Goal: Task Accomplishment & Management: Use online tool/utility

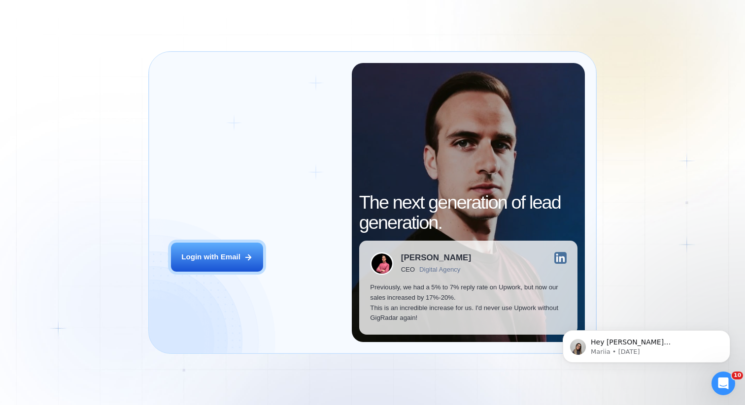
click at [553, 32] on div "Login ‍ Welcome to GigRadar. AI Business Manager for Agencies Login with Email …" at bounding box center [372, 202] width 745 height 405
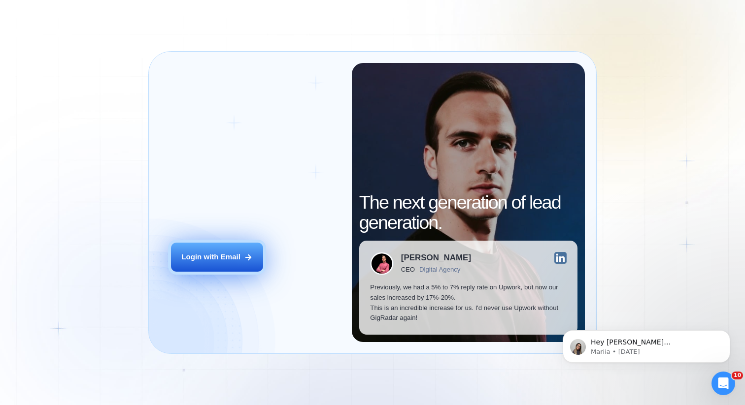
click at [211, 262] on div "Login with Email" at bounding box center [210, 257] width 59 height 10
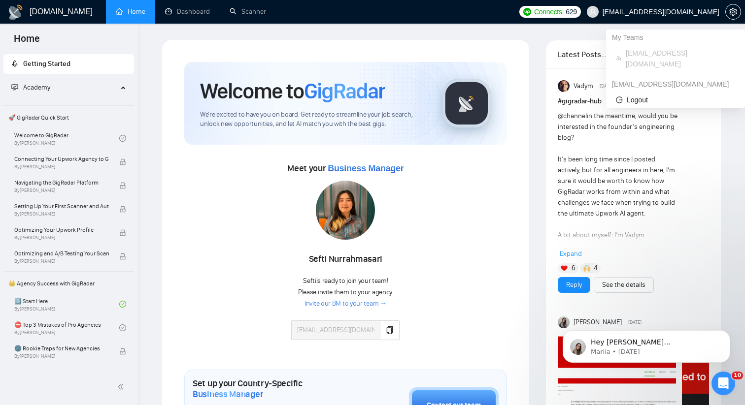
click at [698, 12] on span "[EMAIL_ADDRESS][DOMAIN_NAME]" at bounding box center [660, 12] width 117 height 0
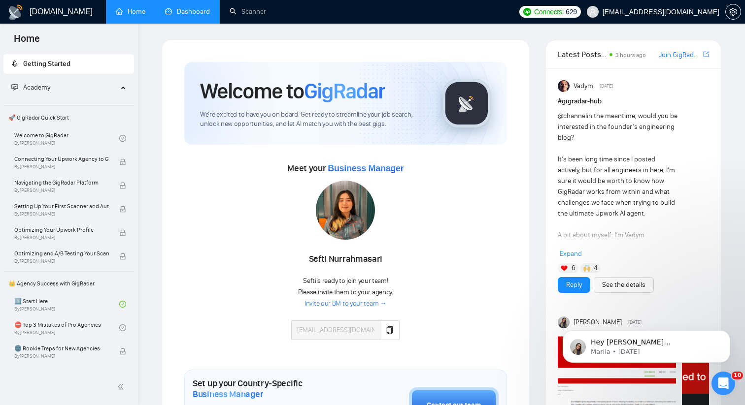
click at [181, 9] on link "Dashboard" at bounding box center [187, 11] width 45 height 8
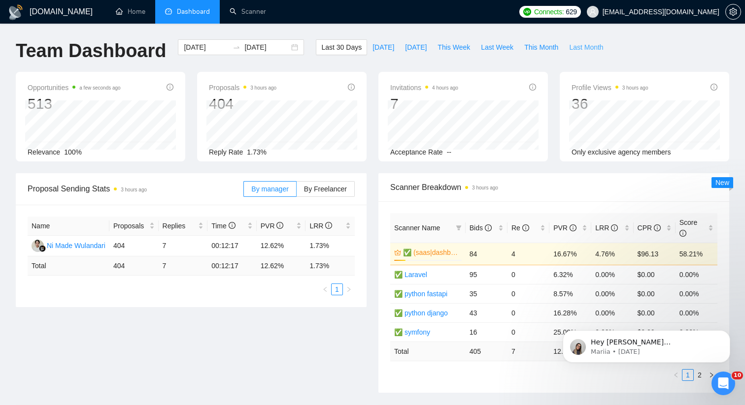
click at [573, 50] on span "Last Month" at bounding box center [586, 47] width 34 height 11
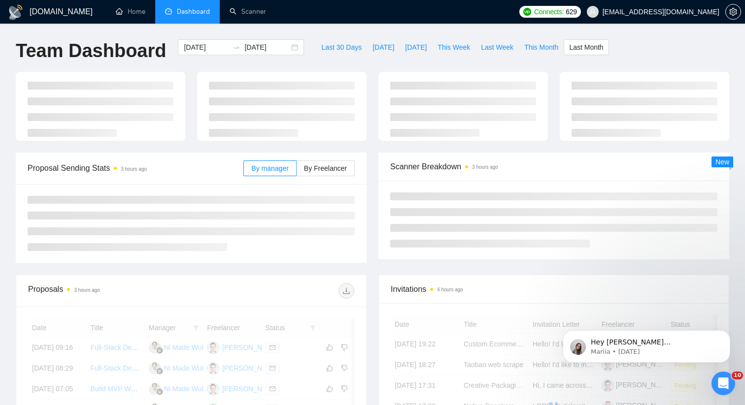
type input "[DATE]"
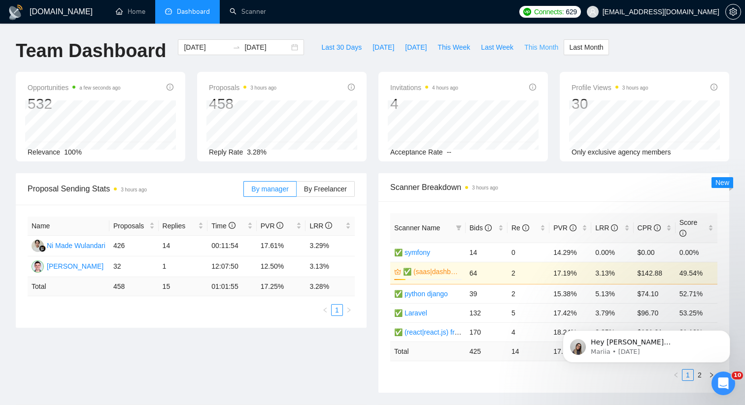
click at [546, 45] on span "This Month" at bounding box center [541, 47] width 34 height 11
type input "[DATE]"
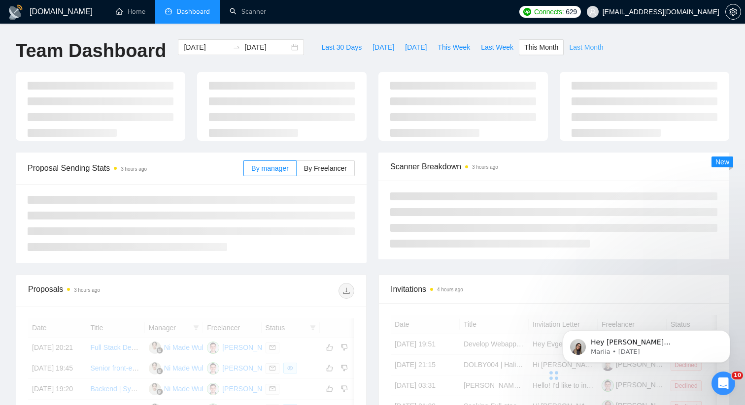
click at [589, 45] on span "Last Month" at bounding box center [586, 47] width 34 height 11
type input "[DATE]"
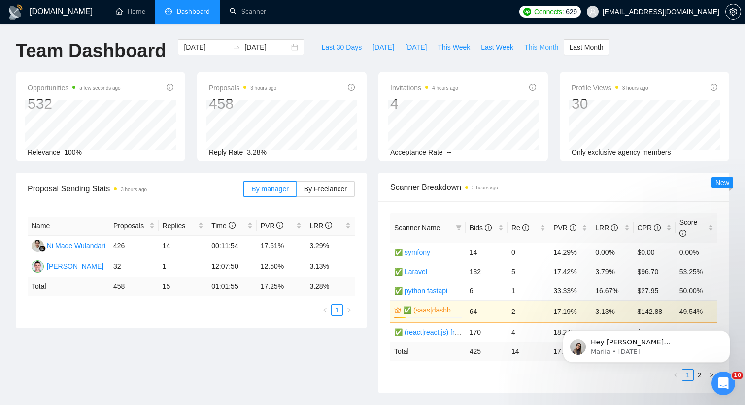
click at [537, 44] on span "This Month" at bounding box center [541, 47] width 34 height 11
type input "[DATE]"
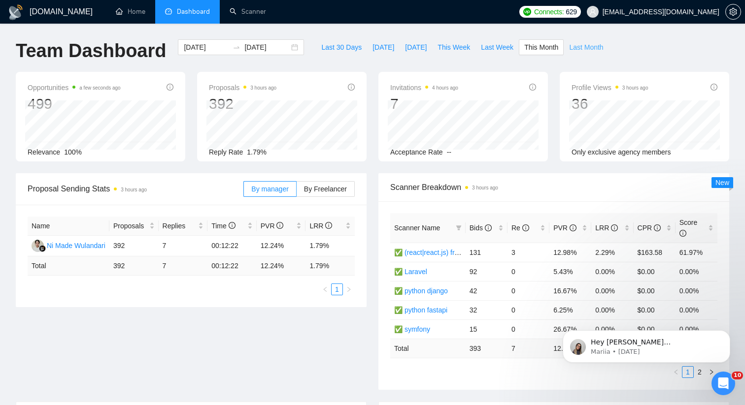
click at [587, 45] on span "Last Month" at bounding box center [586, 47] width 34 height 11
type input "[DATE]"
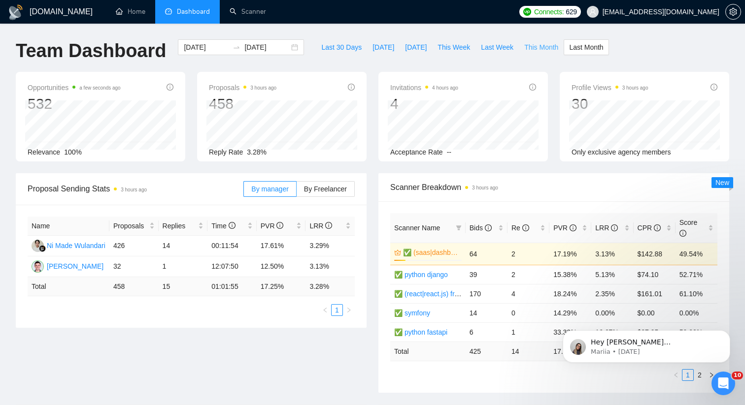
click at [539, 48] on span "This Month" at bounding box center [541, 47] width 34 height 11
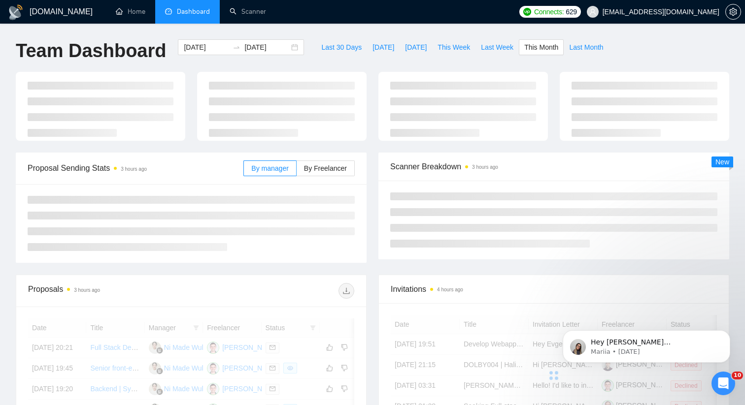
type input "[DATE]"
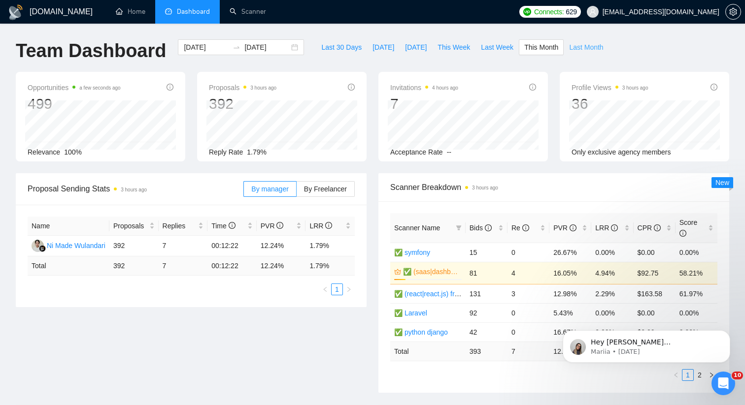
click at [585, 49] on span "Last Month" at bounding box center [586, 47] width 34 height 11
type input "[DATE]"
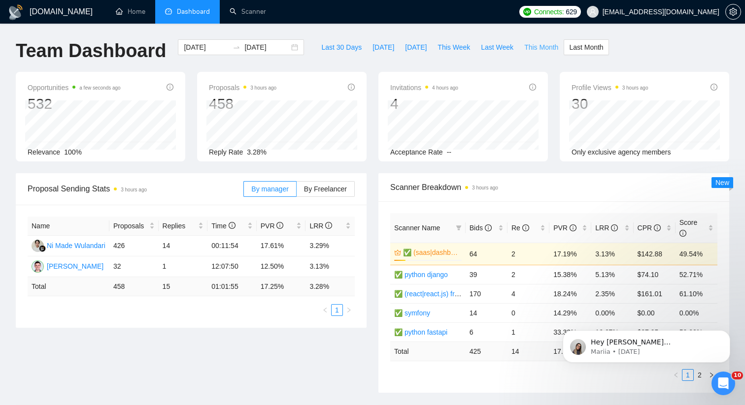
click at [540, 46] on span "This Month" at bounding box center [541, 47] width 34 height 11
type input "[DATE]"
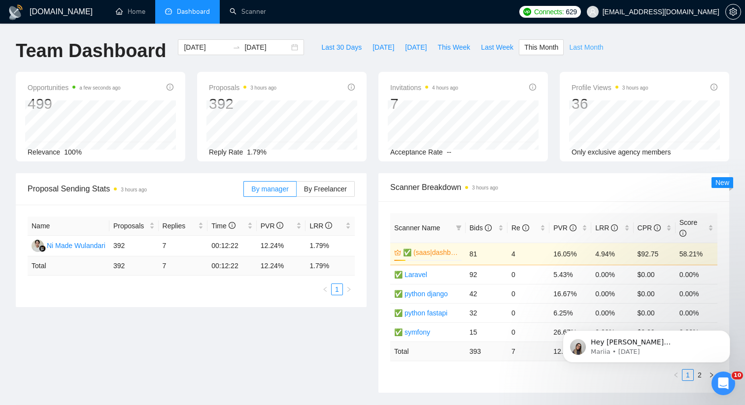
click at [586, 50] on span "Last Month" at bounding box center [586, 47] width 34 height 11
type input "[DATE]"
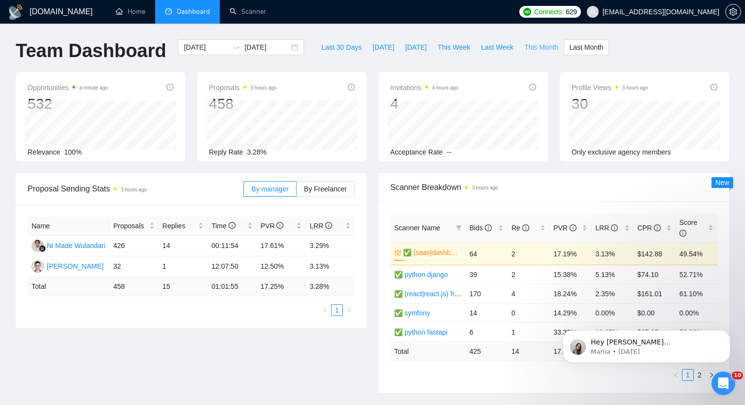
click at [537, 51] on span "This Month" at bounding box center [541, 47] width 34 height 11
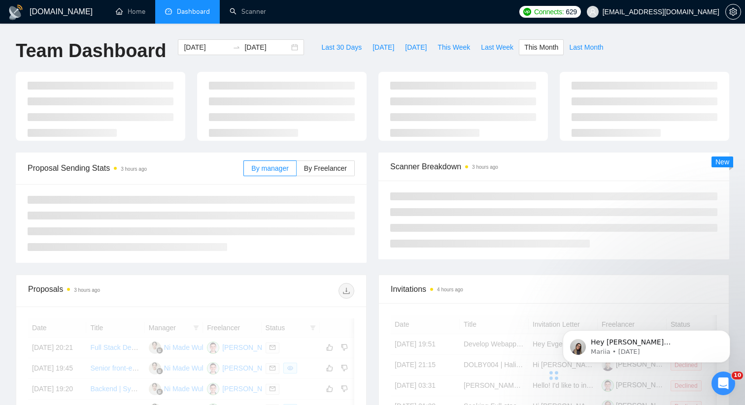
type input "[DATE]"
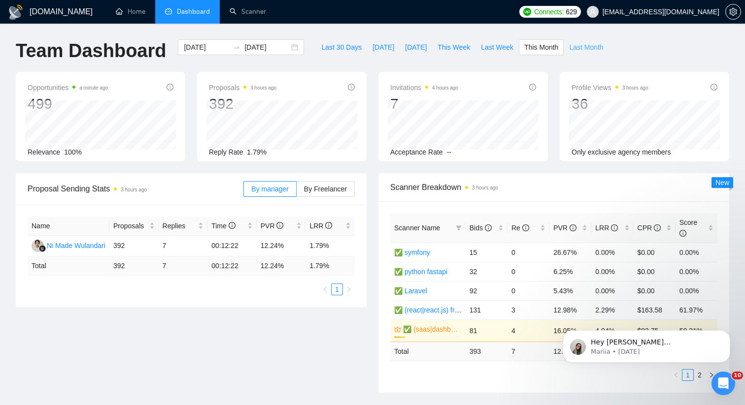
click at [583, 49] on span "Last Month" at bounding box center [586, 47] width 34 height 11
type input "[DATE]"
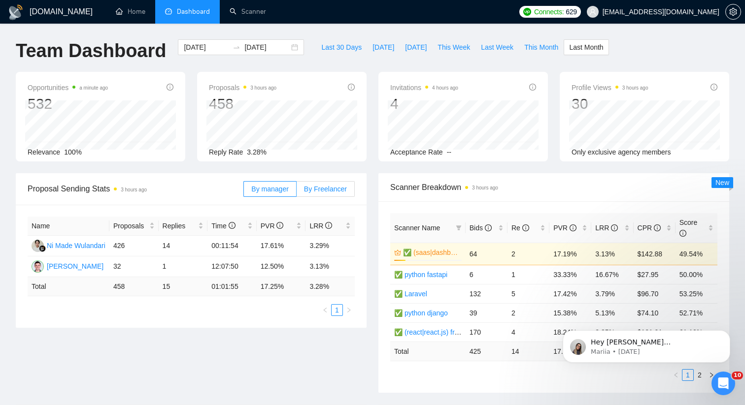
click at [304, 192] on span "By Freelancer" at bounding box center [325, 189] width 43 height 8
click at [296, 192] on input "By Freelancer" at bounding box center [296, 192] width 0 height 0
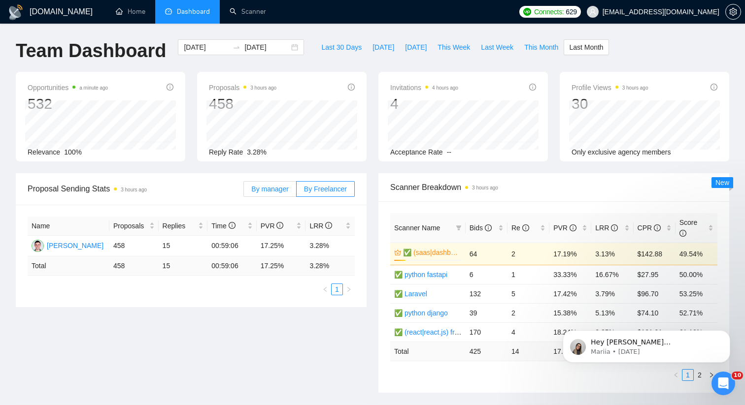
click at [280, 191] on span "By manager" at bounding box center [269, 189] width 37 height 8
click at [244, 192] on input "By manager" at bounding box center [244, 192] width 0 height 0
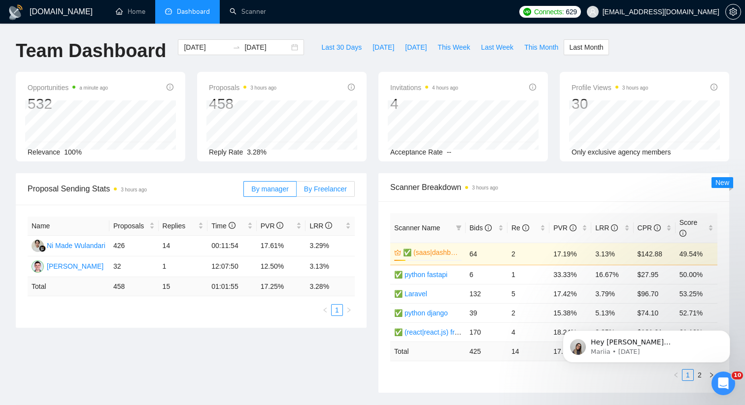
click at [315, 193] on label "By Freelancer" at bounding box center [325, 189] width 58 height 16
click at [296, 192] on input "By Freelancer" at bounding box center [296, 192] width 0 height 0
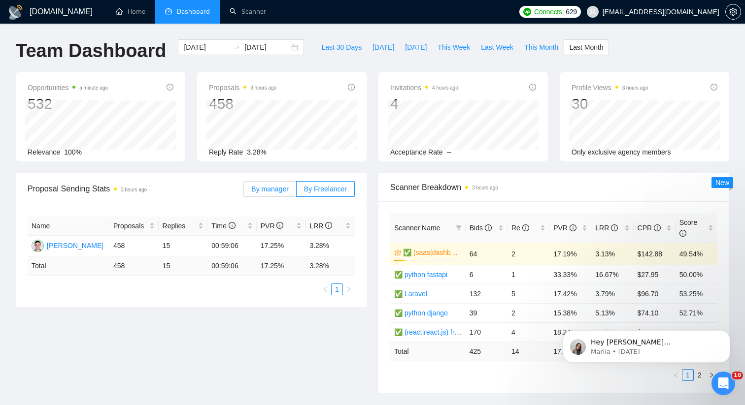
click at [276, 195] on label "By manager" at bounding box center [269, 189] width 53 height 16
click at [244, 192] on input "By manager" at bounding box center [244, 192] width 0 height 0
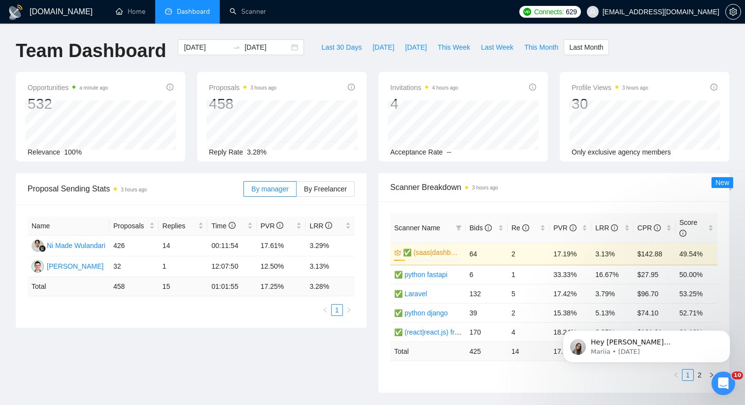
click at [325, 198] on div "By manager By Freelancer" at bounding box center [298, 189] width 111 height 32
click at [318, 194] on label "By Freelancer" at bounding box center [325, 189] width 58 height 16
click at [296, 192] on input "By Freelancer" at bounding box center [296, 192] width 0 height 0
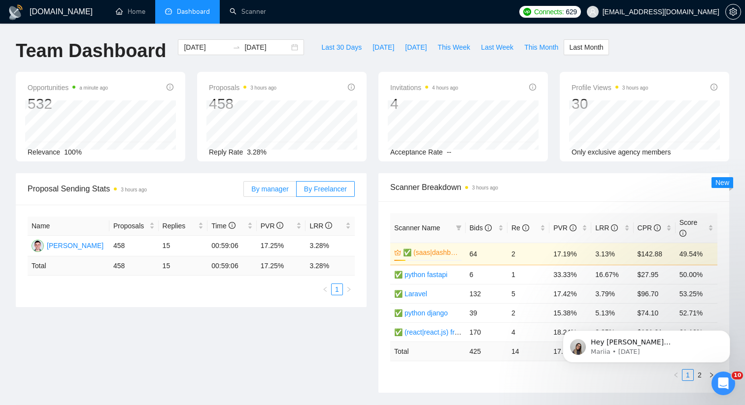
click at [280, 192] on span "By manager" at bounding box center [269, 189] width 37 height 8
click at [244, 192] on input "By manager" at bounding box center [244, 192] width 0 height 0
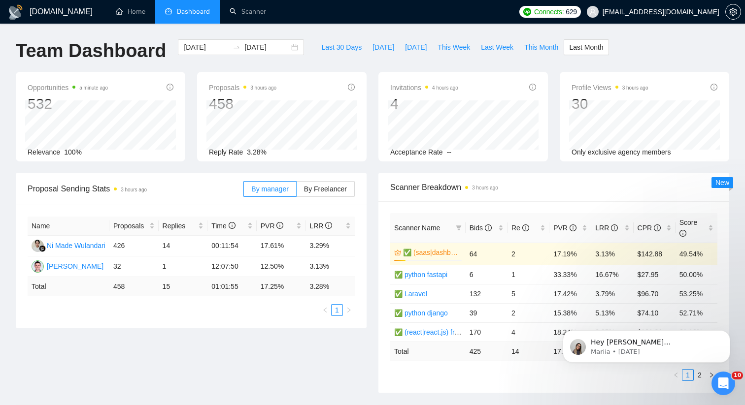
click at [658, 52] on div "Team Dashboard [DATE] [DATE] Last 30 Days [DATE] [DATE] This Week Last Week Thi…" at bounding box center [372, 55] width 725 height 32
click at [250, 16] on link "Scanner" at bounding box center [247, 11] width 36 height 8
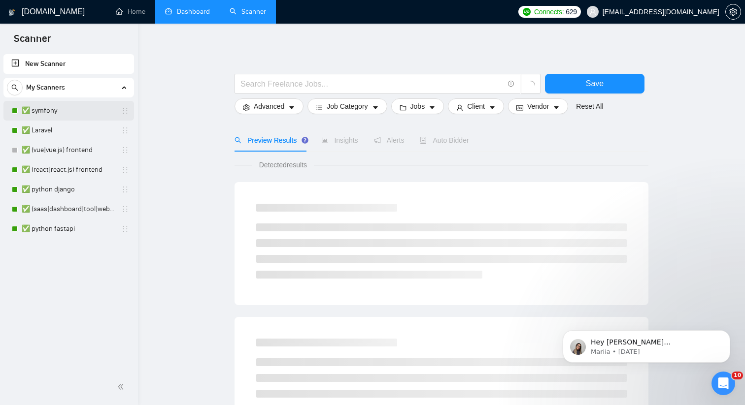
click at [70, 108] on link "✅ symfony" at bounding box center [69, 111] width 94 height 20
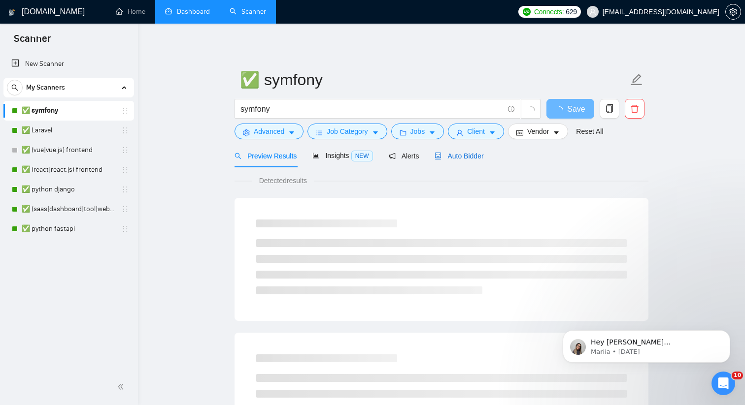
click at [461, 154] on span "Auto Bidder" at bounding box center [458, 156] width 49 height 8
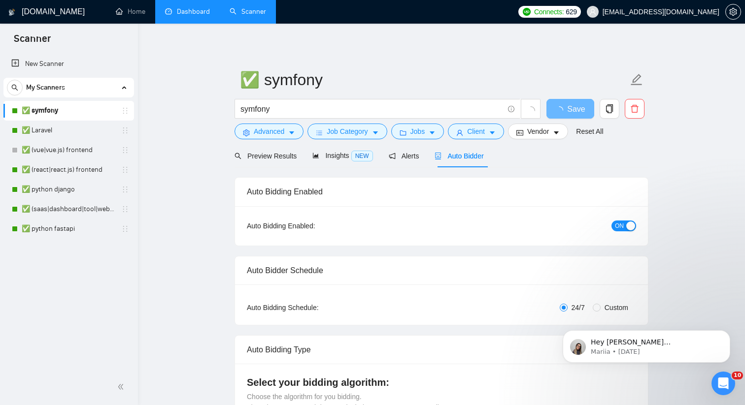
checkbox input "true"
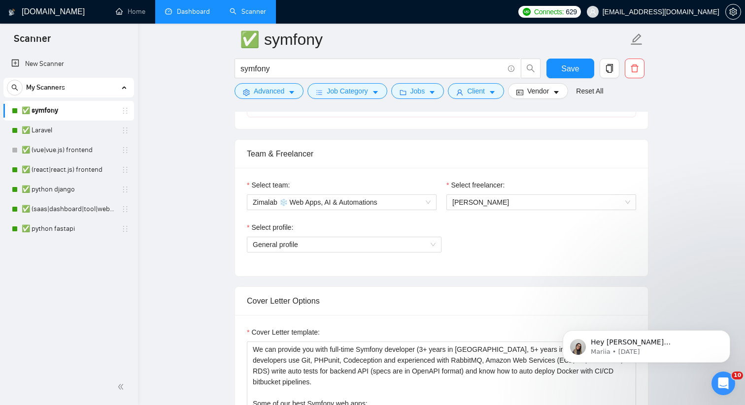
scroll to position [539, 0]
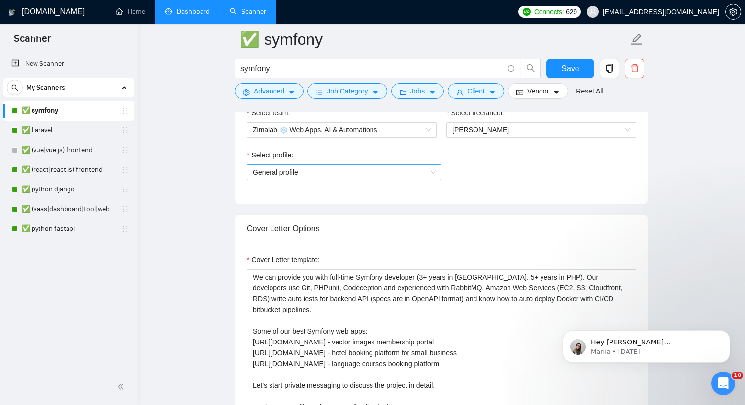
click at [416, 175] on span "General profile" at bounding box center [344, 172] width 183 height 15
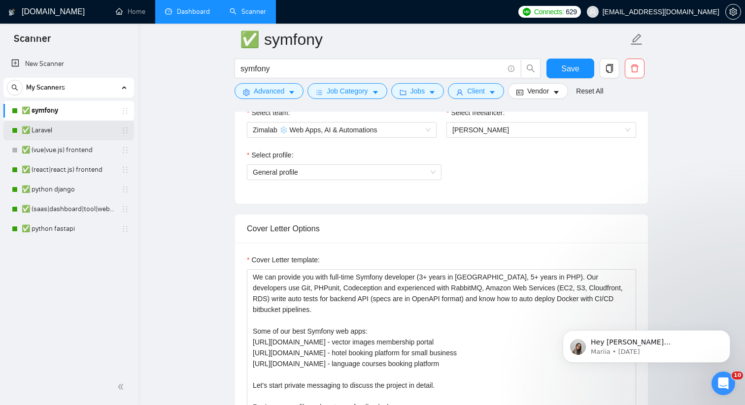
click at [40, 127] on link "✅ Laravel" at bounding box center [69, 131] width 94 height 20
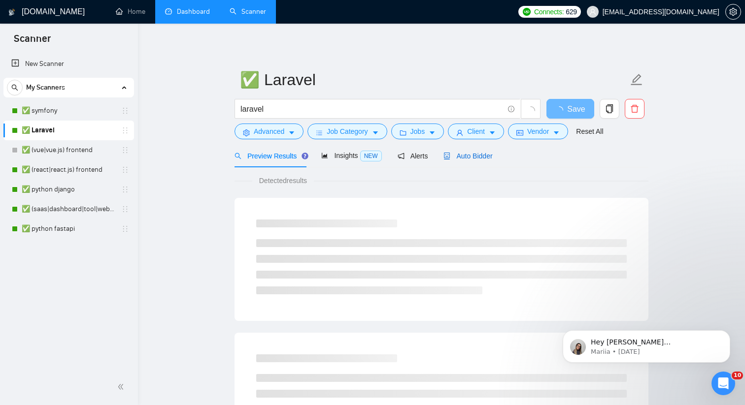
click at [478, 159] on span "Auto Bidder" at bounding box center [467, 156] width 49 height 8
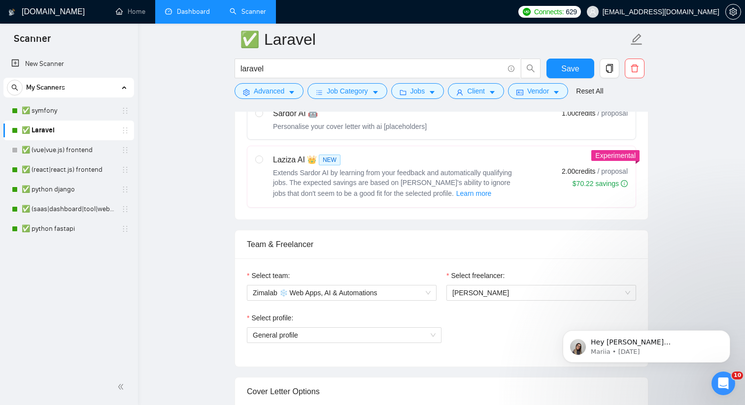
scroll to position [448, 0]
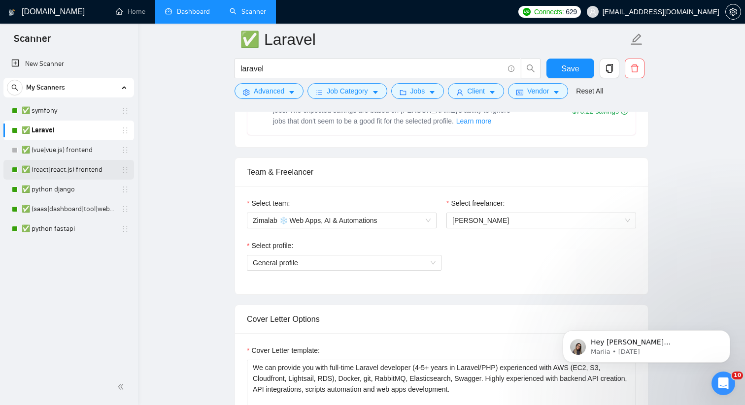
click at [89, 169] on link "✅ (react|react.js) frontend" at bounding box center [69, 170] width 94 height 20
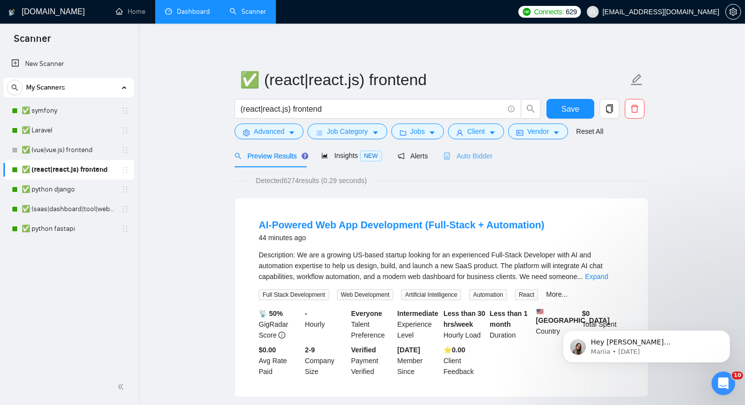
click at [483, 147] on div "Auto Bidder" at bounding box center [467, 155] width 49 height 23
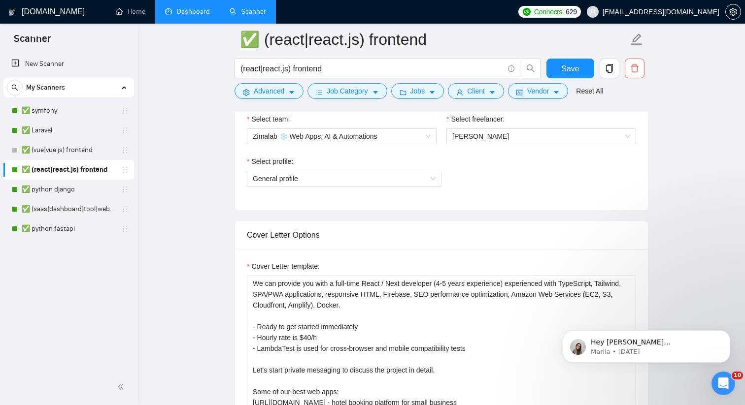
scroll to position [533, 0]
click at [71, 193] on link "✅ python django" at bounding box center [69, 190] width 94 height 20
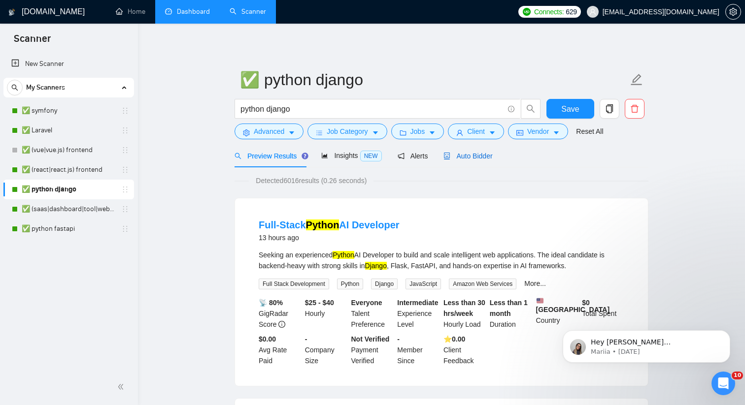
click at [466, 156] on span "Auto Bidder" at bounding box center [467, 156] width 49 height 8
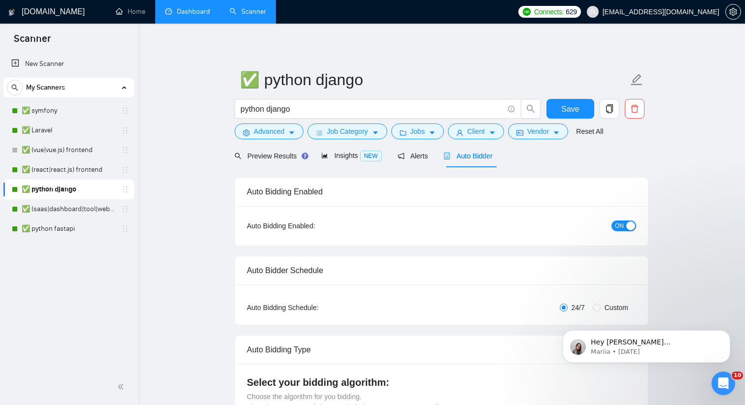
checkbox input "true"
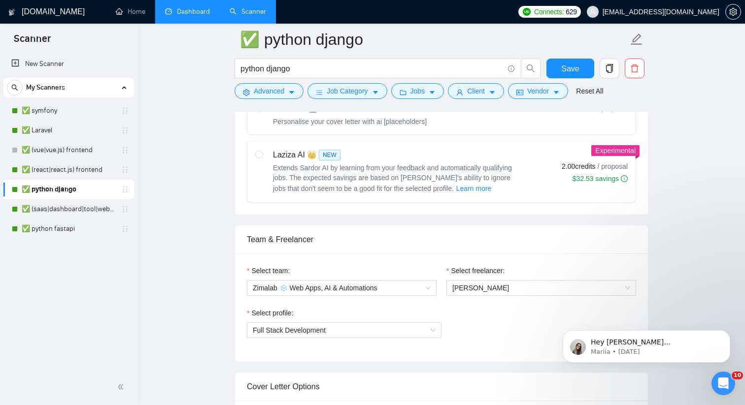
scroll to position [491, 0]
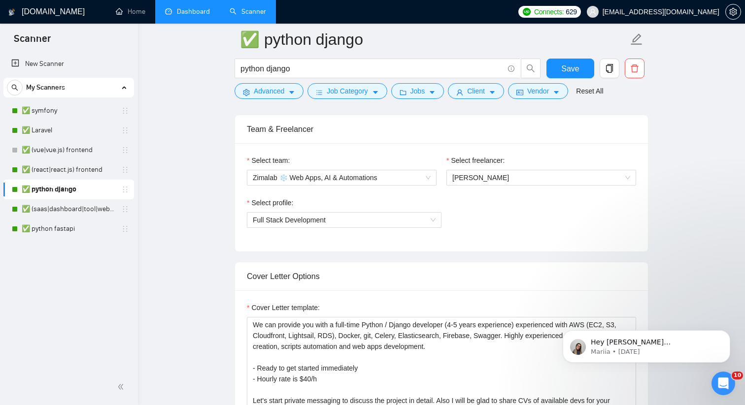
click at [75, 210] on link "✅ (saas|dashboard|tool|web app|platform) ai developer" at bounding box center [69, 209] width 94 height 20
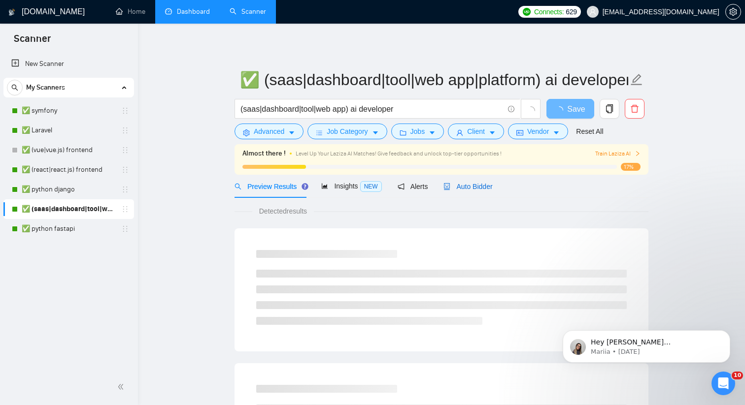
click at [485, 187] on span "Auto Bidder" at bounding box center [467, 187] width 49 height 8
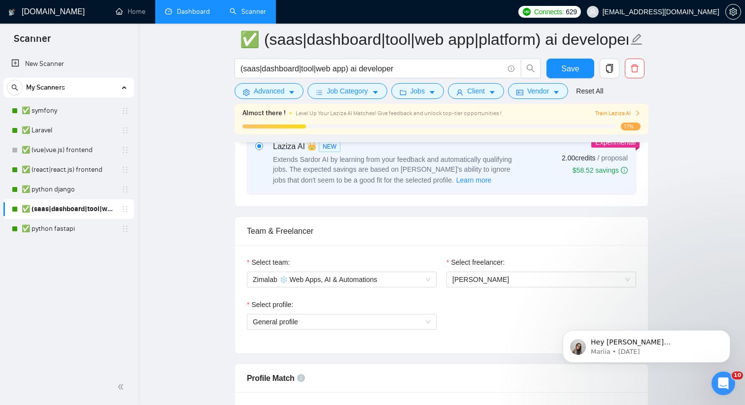
scroll to position [456, 0]
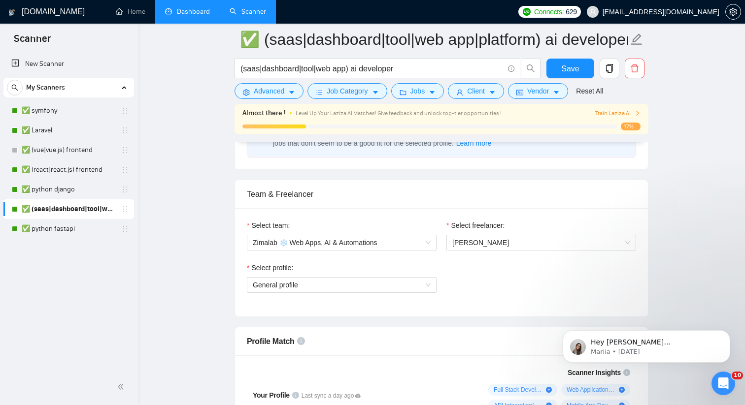
click at [55, 228] on link "✅ python fastapi" at bounding box center [69, 229] width 94 height 20
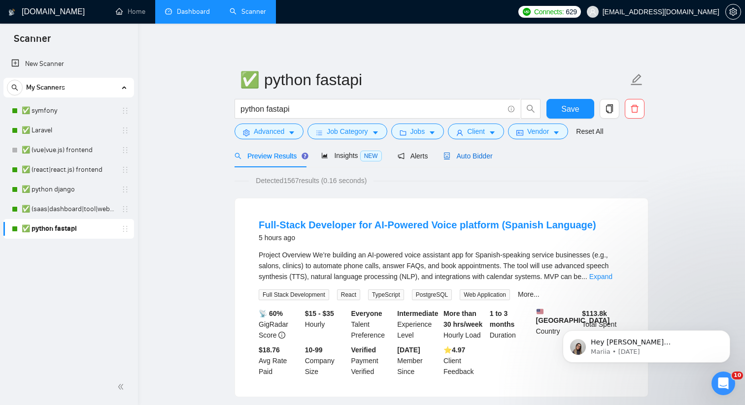
click at [464, 154] on span "Auto Bidder" at bounding box center [467, 156] width 49 height 8
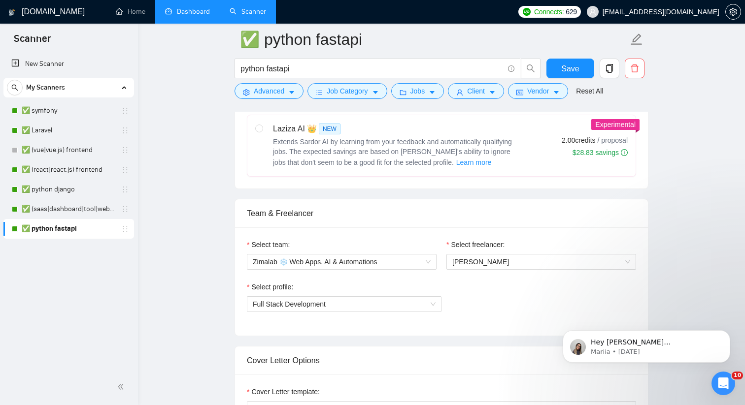
scroll to position [408, 0]
click at [72, 214] on link "✅ (saas|dashboard|tool|web app|platform) ai developer" at bounding box center [69, 209] width 94 height 20
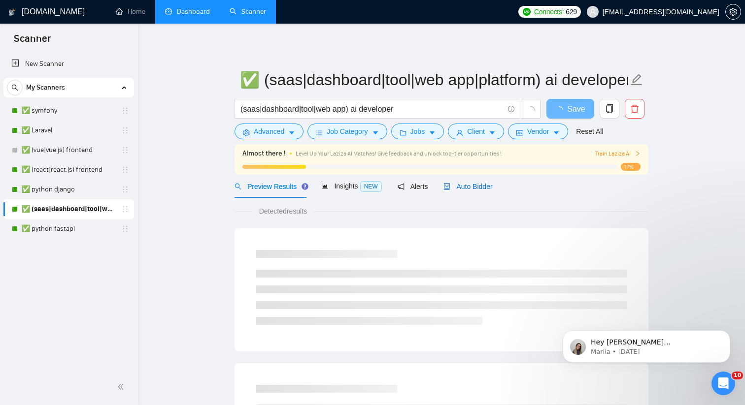
click at [472, 185] on span "Auto Bidder" at bounding box center [467, 187] width 49 height 8
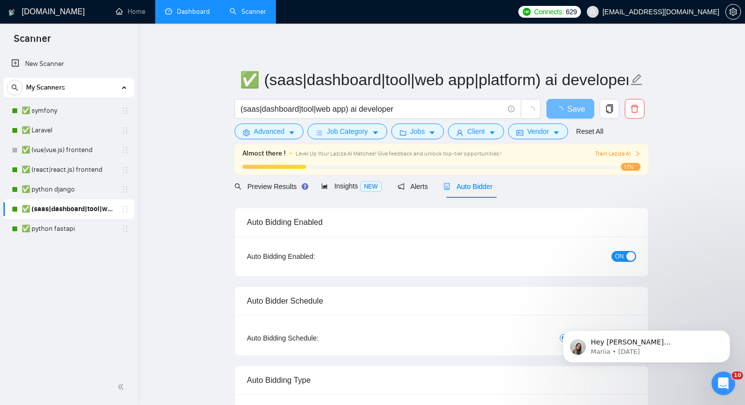
checkbox input "true"
click at [172, 16] on link "Dashboard" at bounding box center [187, 11] width 45 height 8
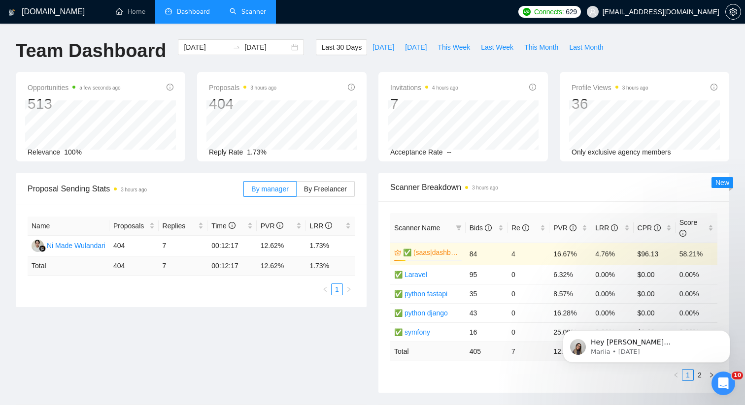
click at [248, 16] on link "Scanner" at bounding box center [247, 11] width 36 height 8
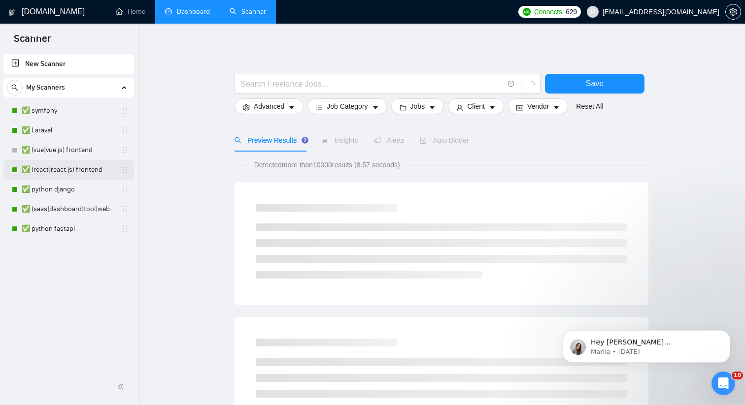
click at [52, 171] on link "✅ (react|react.js) frontend" at bounding box center [69, 170] width 94 height 20
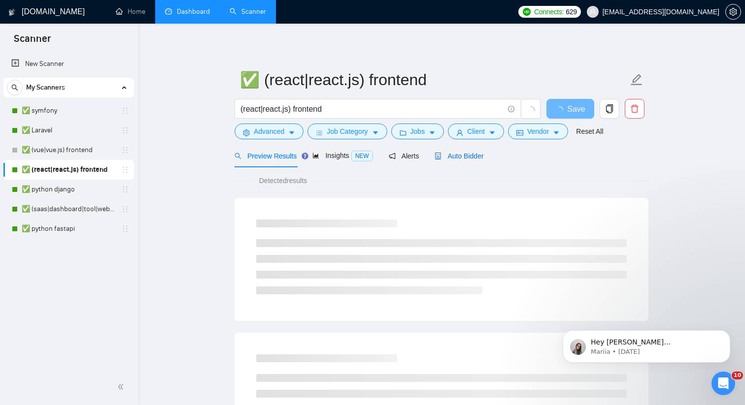
click at [471, 159] on span "Auto Bidder" at bounding box center [458, 156] width 49 height 8
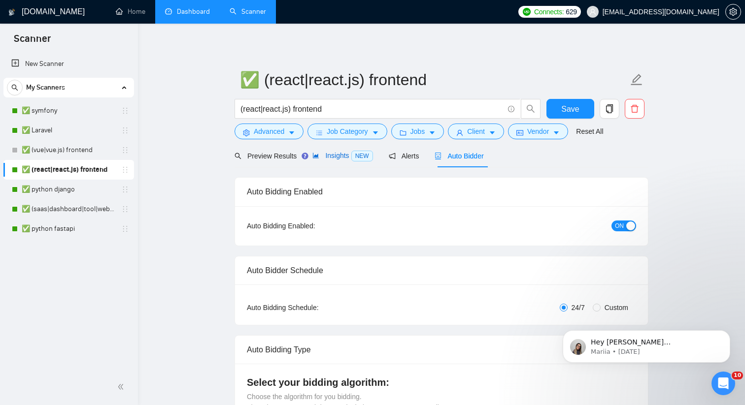
click at [351, 159] on span "Insights NEW" at bounding box center [342, 156] width 60 height 8
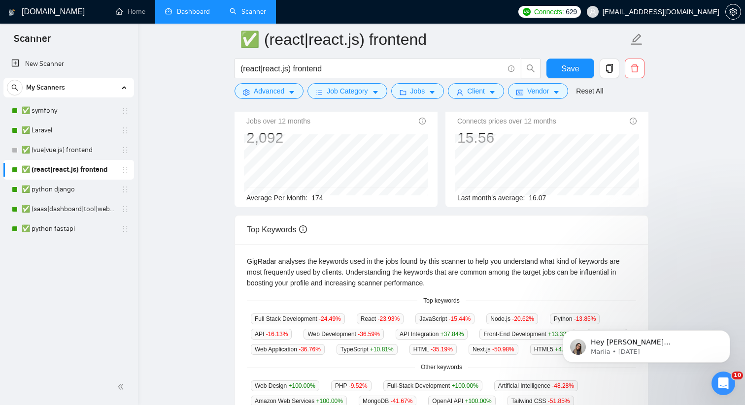
scroll to position [77, 0]
click at [51, 130] on link "✅ Laravel" at bounding box center [69, 131] width 94 height 20
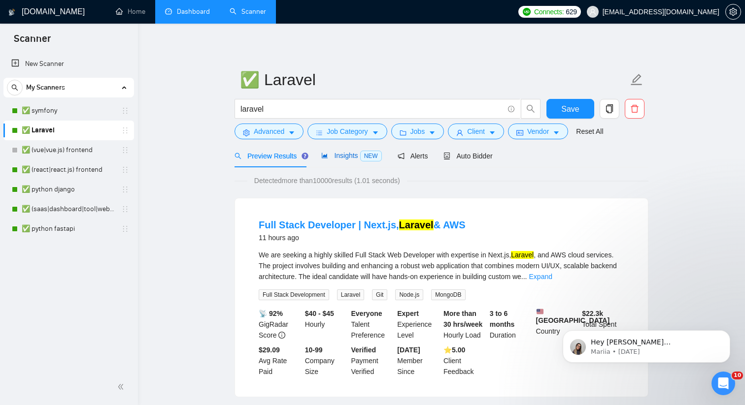
click at [338, 155] on span "Insights NEW" at bounding box center [351, 156] width 60 height 8
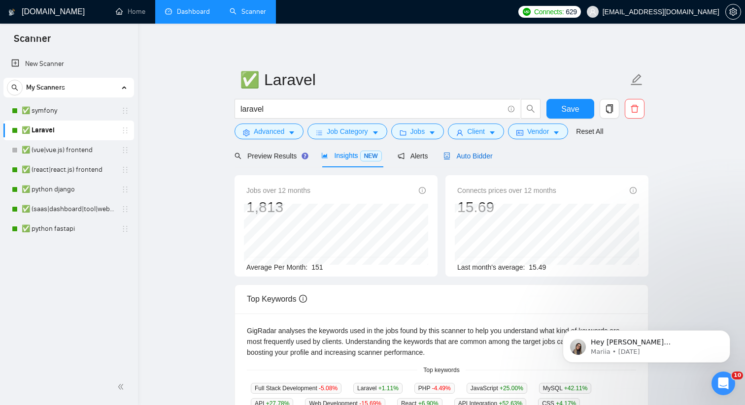
click at [462, 155] on span "Auto Bidder" at bounding box center [467, 156] width 49 height 8
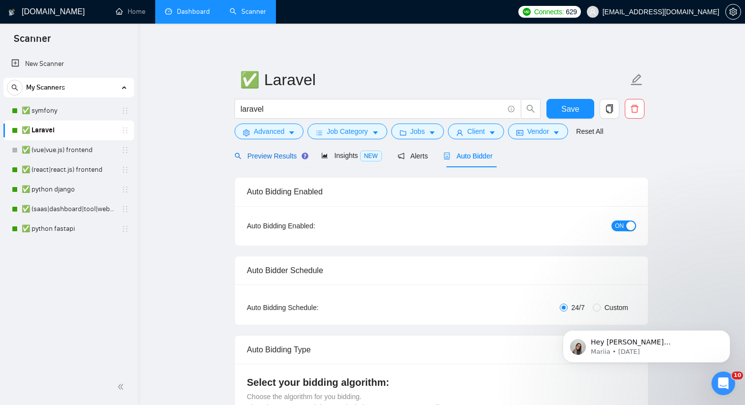
click at [263, 151] on div "Preview Results" at bounding box center [269, 156] width 71 height 11
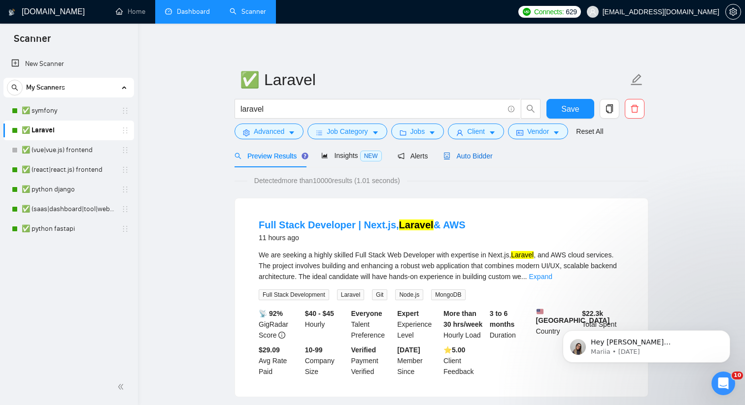
click at [472, 156] on span "Auto Bidder" at bounding box center [467, 156] width 49 height 8
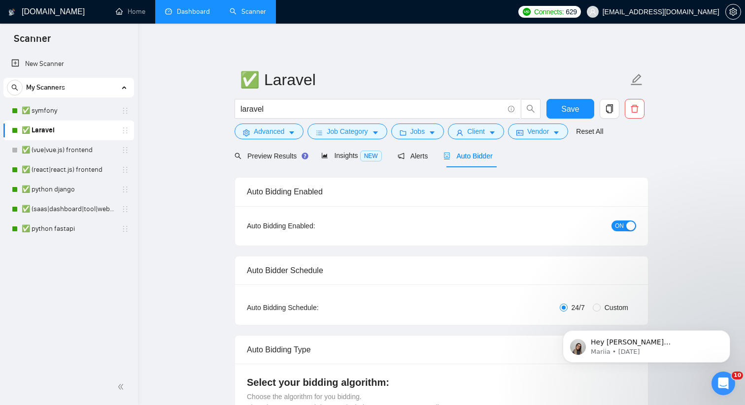
click at [180, 7] on link "Dashboard" at bounding box center [187, 11] width 45 height 8
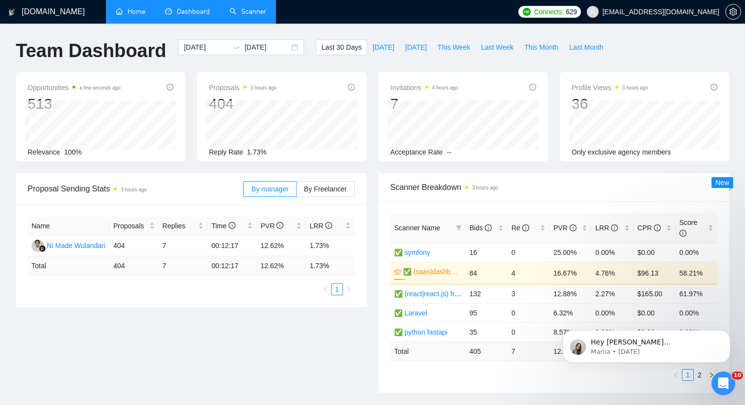
click at [145, 16] on link "Home" at bounding box center [131, 11] width 30 height 8
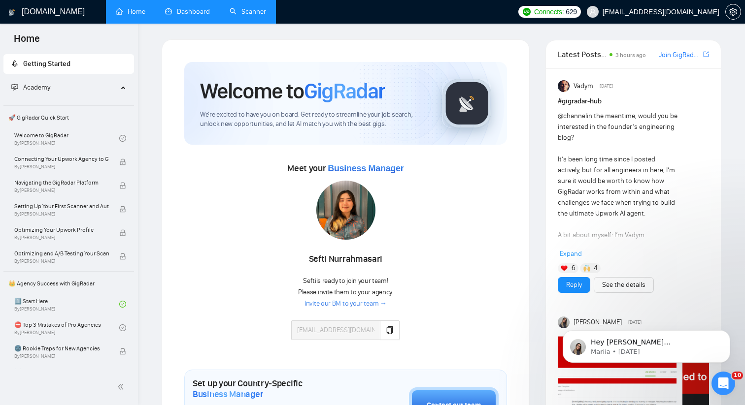
click at [254, 12] on link "Scanner" at bounding box center [247, 11] width 36 height 8
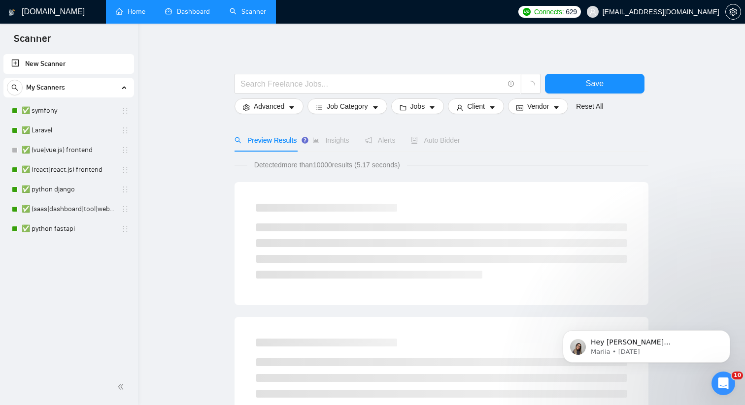
click at [175, 15] on link "Dashboard" at bounding box center [187, 11] width 45 height 8
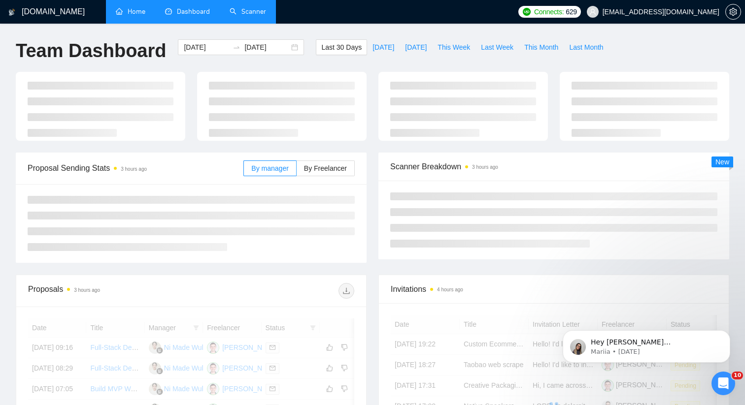
click at [266, 15] on link "Scanner" at bounding box center [247, 11] width 36 height 8
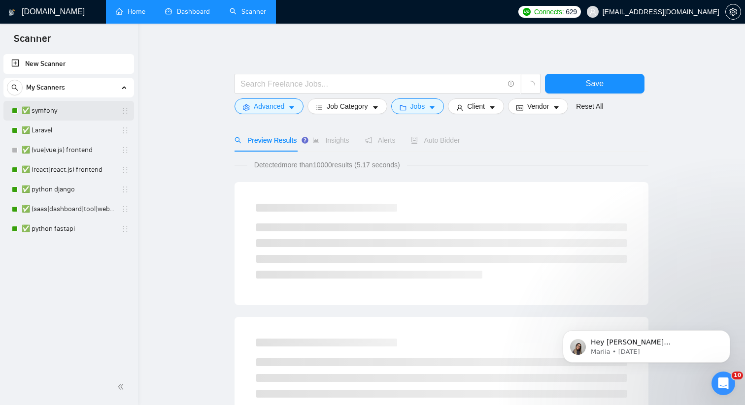
click at [65, 107] on link "✅ symfony" at bounding box center [69, 111] width 94 height 20
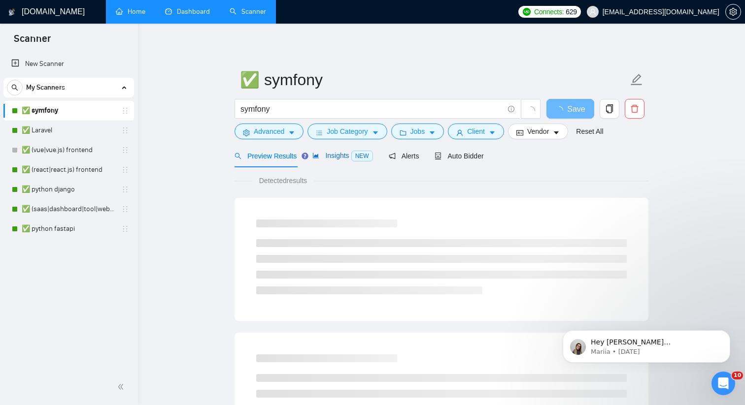
click at [346, 159] on span "Insights NEW" at bounding box center [342, 156] width 60 height 8
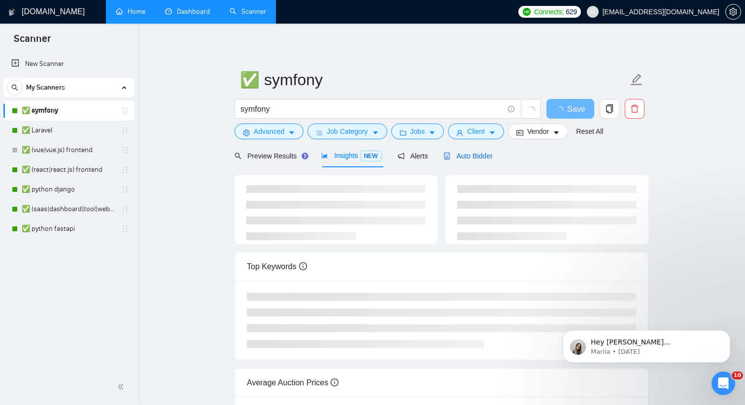
click at [484, 156] on span "Auto Bidder" at bounding box center [467, 156] width 49 height 8
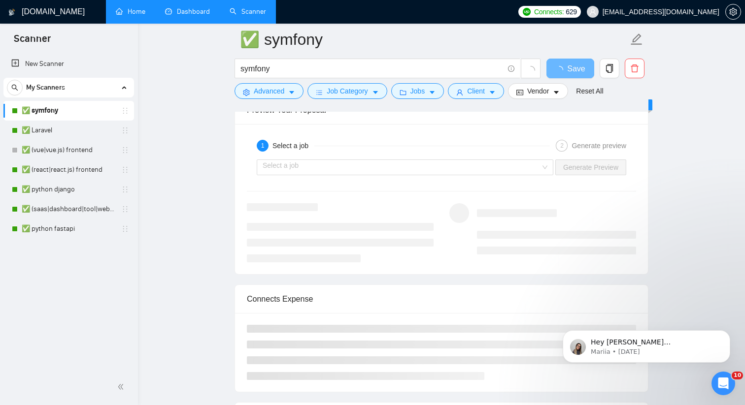
scroll to position [1398, 0]
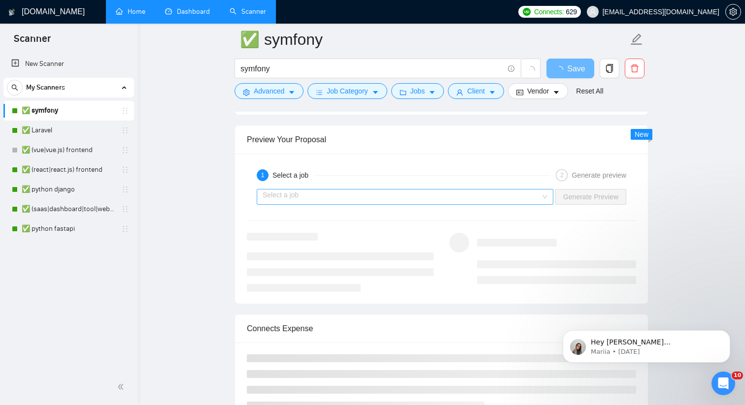
click at [507, 202] on input "search" at bounding box center [401, 197] width 278 height 15
click at [38, 130] on link "✅ Laravel" at bounding box center [69, 131] width 94 height 20
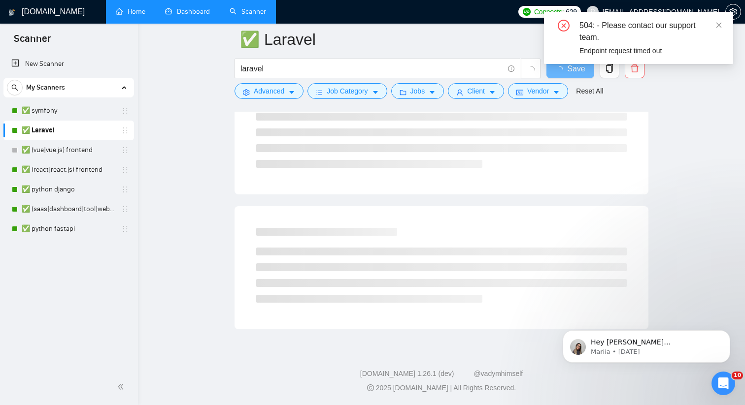
click at [715, 25] on div "504: - Please contact our support team." at bounding box center [650, 32] width 142 height 24
click at [718, 24] on icon "close" at bounding box center [718, 25] width 7 height 7
